Goal: Task Accomplishment & Management: Use online tool/utility

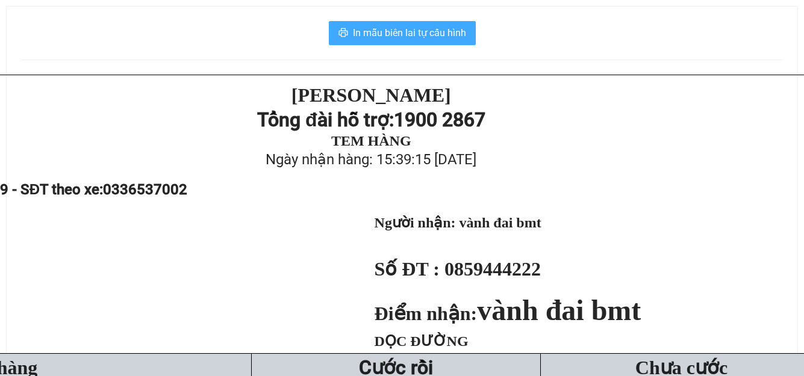
click at [347, 25] on button "In mẫu biên lai tự cấu hình" at bounding box center [402, 33] width 147 height 24
